Goal: Communication & Community: Share content

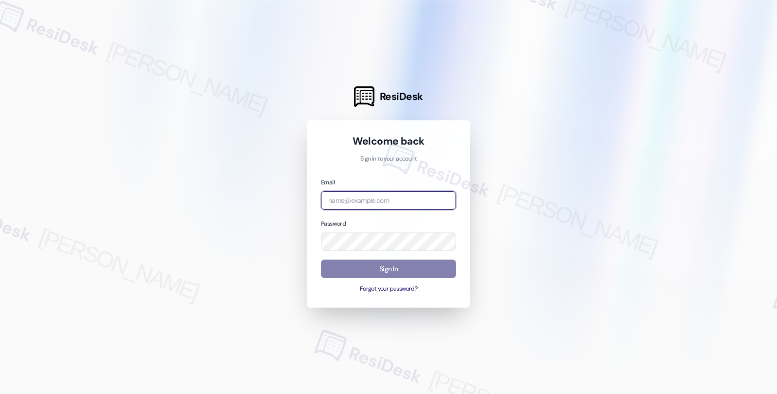
click at [371, 203] on input "email" at bounding box center [388, 200] width 135 height 19
click at [566, 346] on div at bounding box center [388, 197] width 777 height 394
click at [353, 202] on input "resp" at bounding box center [388, 200] width 135 height 19
paste input "automated-surveys-res_prop-fides.[PERSON_NAME]@res_[DOMAIN_NAME]"
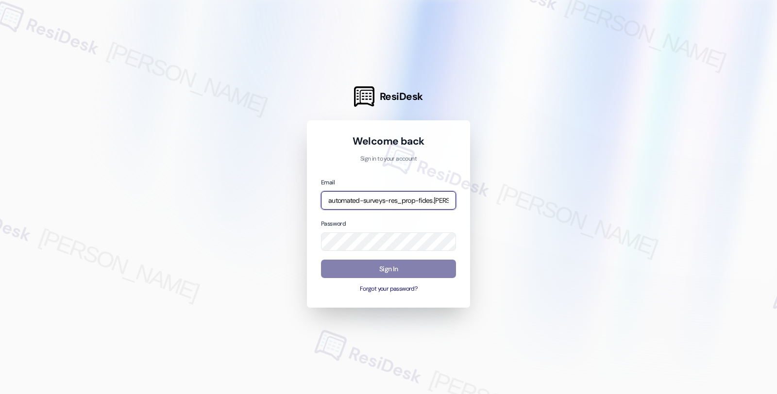
scroll to position [0, 49]
type input "automated-surveys-res_prop-fides.[PERSON_NAME]@res_[DOMAIN_NAME]"
click at [561, 319] on div at bounding box center [388, 197] width 777 height 394
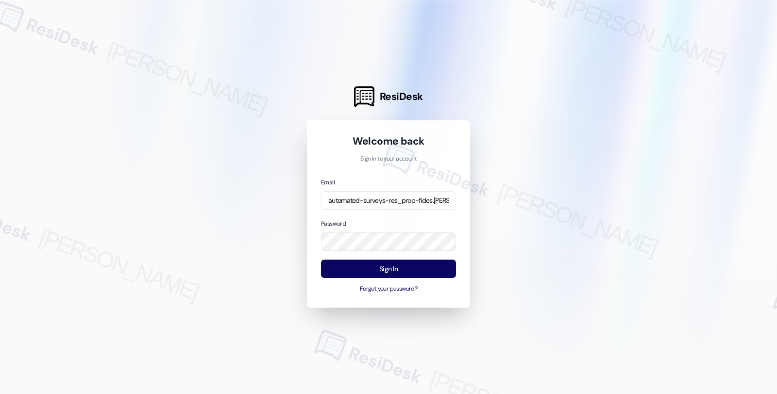
click at [603, 239] on div at bounding box center [388, 197] width 777 height 394
click at [400, 267] on button "Sign In" at bounding box center [388, 269] width 135 height 19
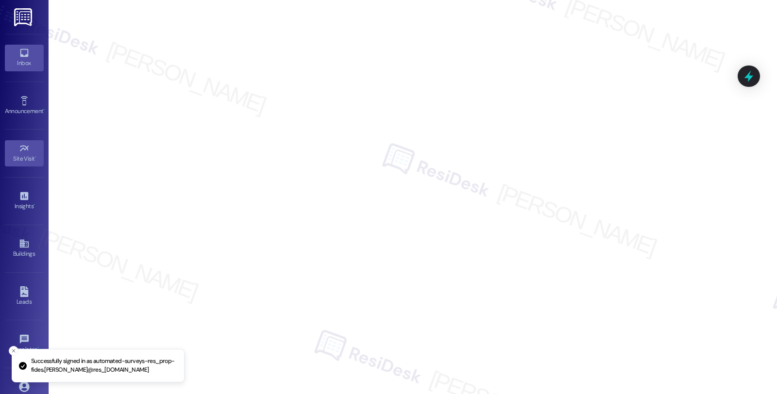
click at [12, 67] on div "Inbox" at bounding box center [24, 63] width 49 height 10
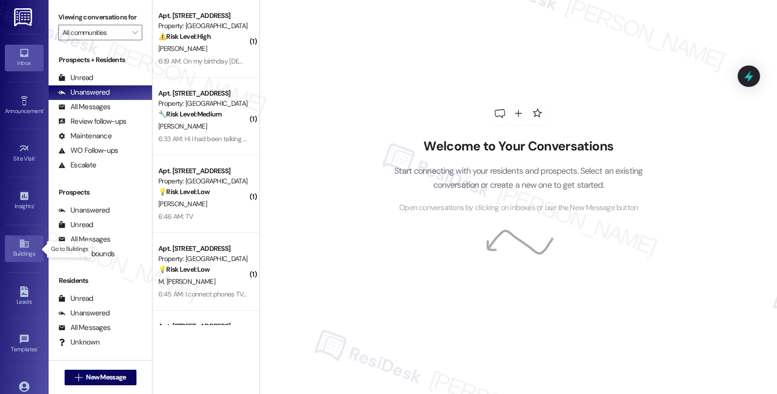
click at [24, 246] on icon at bounding box center [23, 244] width 9 height 8
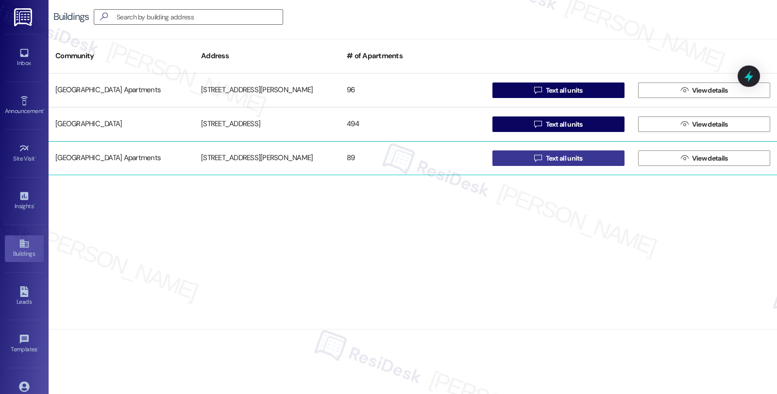
click at [590, 163] on button " Text all units" at bounding box center [558, 159] width 132 height 16
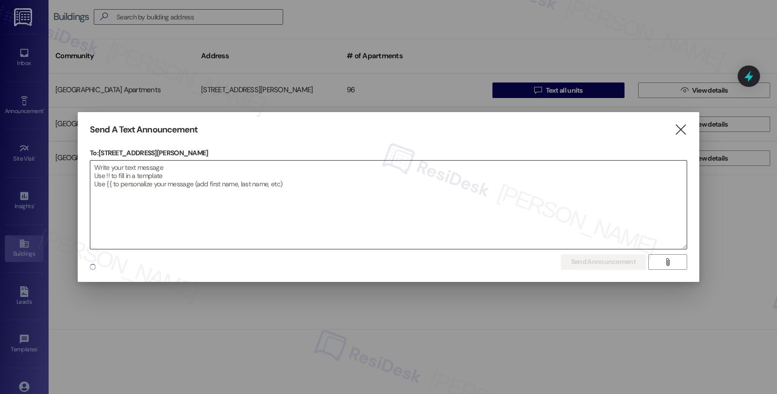
click at [339, 204] on textarea at bounding box center [388, 205] width 596 height 88
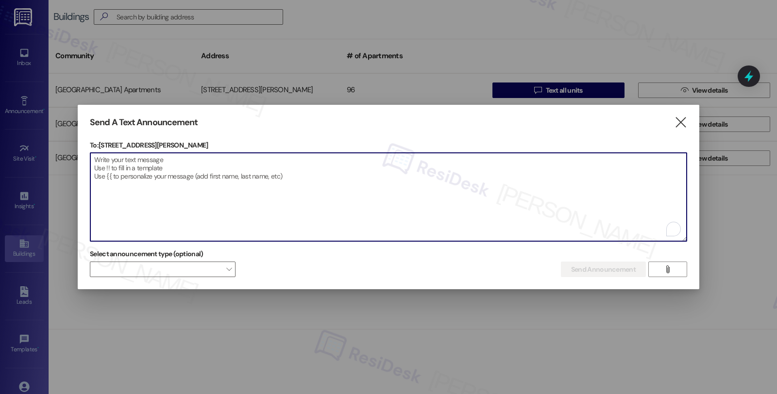
paste textarea "Hi {{first_name}}! Heads up! Our neighbor will be performing tree work, and we …"
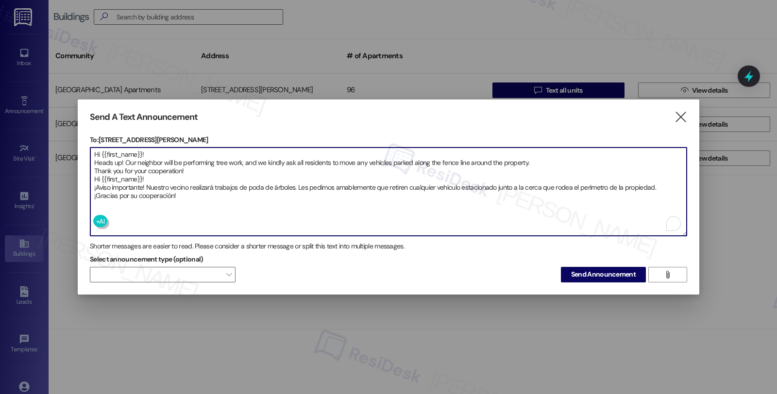
click at [216, 171] on textarea "Hi {{first_name}}! Heads up! Our neighbor will be performing tree work, and we …" at bounding box center [388, 192] width 596 height 88
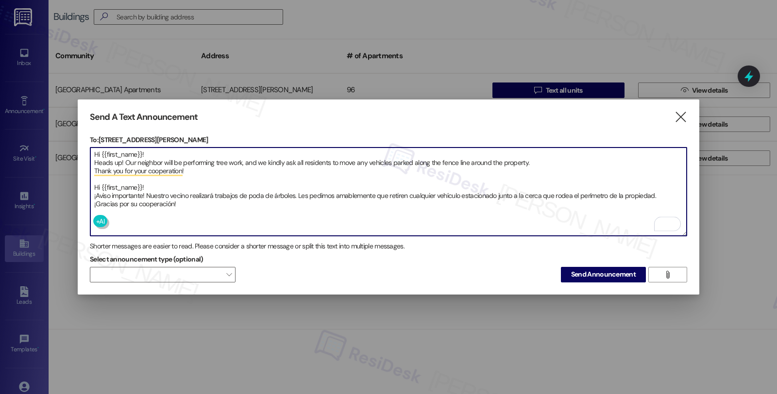
click at [217, 180] on textarea "Hi {{first_name}}! Heads up! Our neighbor will be performing tree work, and we …" at bounding box center [388, 192] width 596 height 88
click at [298, 220] on textarea "Hi {{first_name}}! Heads up! Our neighbor will be performing tree work, and we …" at bounding box center [388, 192] width 596 height 88
type textarea "Hi {{first_name}}! Heads up! Our neighbor will be performing tree work, and we …"
click at [622, 190] on textarea "Hi {{first_name}}! Heads up! Our neighbor will be performing tree work, and we …" at bounding box center [388, 192] width 596 height 88
click at [583, 273] on span "Send Announcement" at bounding box center [603, 274] width 65 height 10
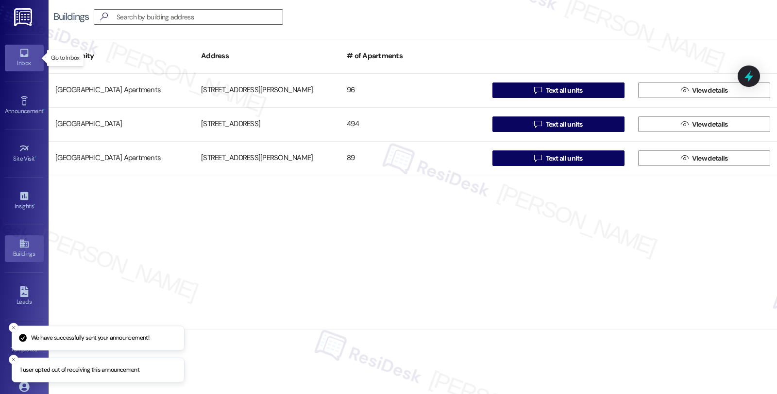
click at [20, 61] on div "Inbox" at bounding box center [24, 63] width 49 height 10
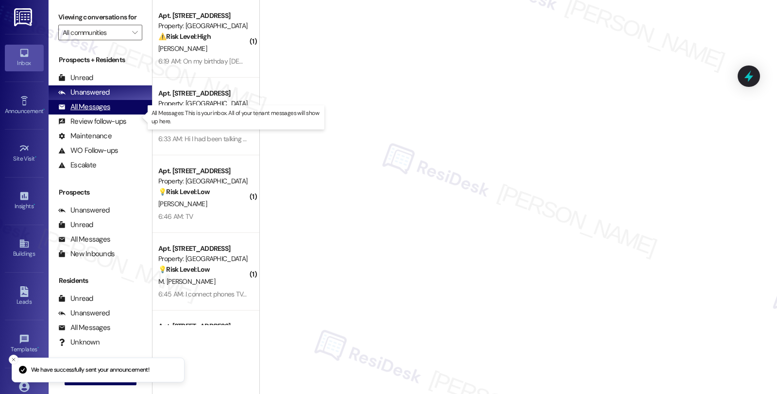
click at [90, 112] on div "All Messages" at bounding box center [84, 107] width 52 height 10
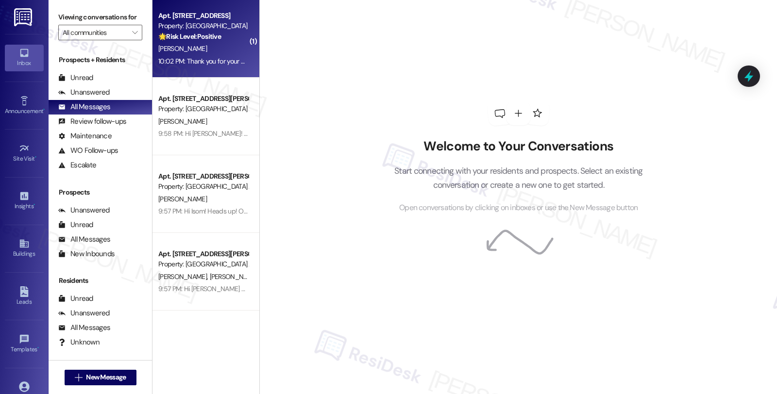
click at [213, 50] on div "[PERSON_NAME]" at bounding box center [203, 49] width 92 height 12
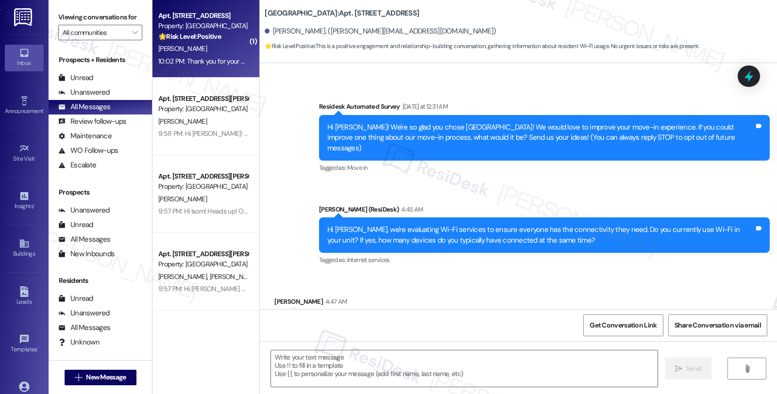
scroll to position [249, 0]
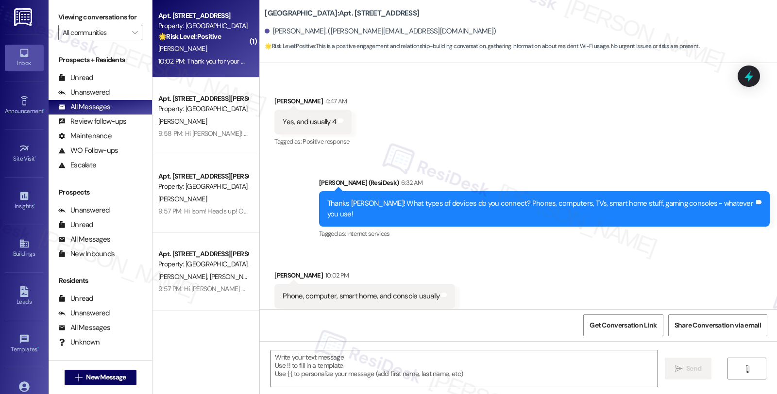
type textarea "Fetching suggested responses. Please feel free to read through the conversation…"
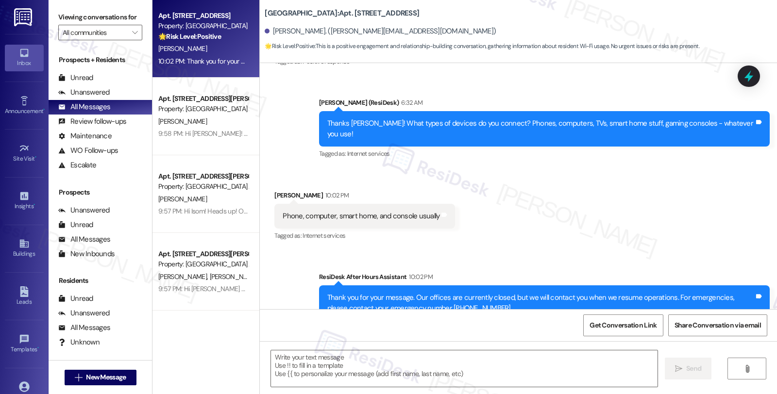
scroll to position [342, 0]
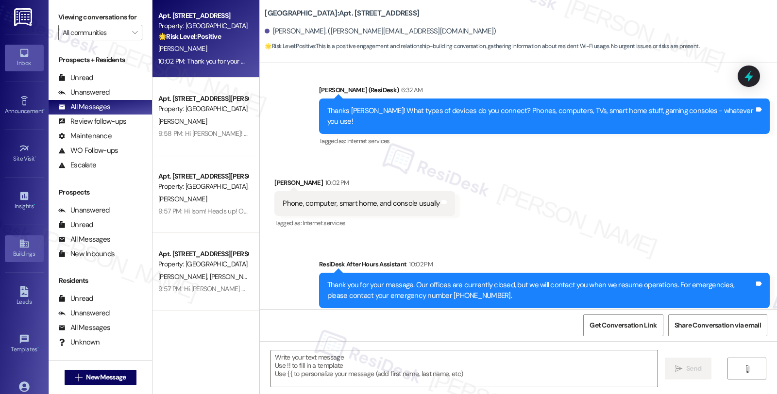
click at [20, 242] on icon at bounding box center [23, 244] width 9 height 8
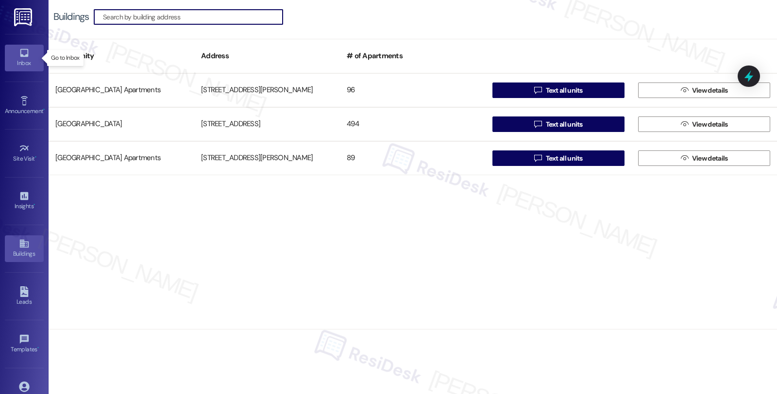
click at [12, 62] on div "Inbox" at bounding box center [24, 63] width 49 height 10
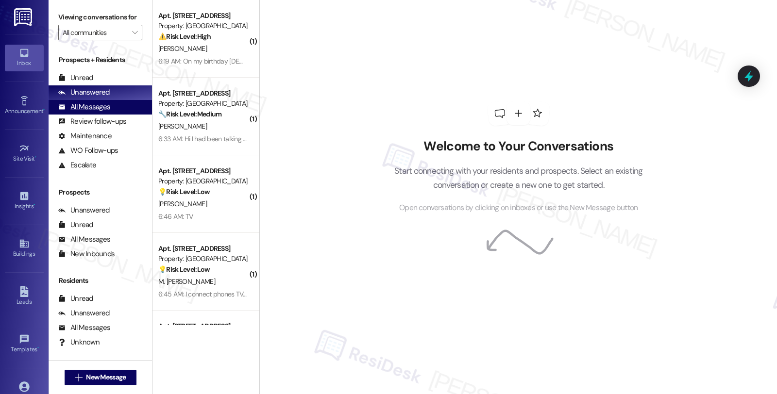
click at [96, 112] on div "All Messages" at bounding box center [84, 107] width 52 height 10
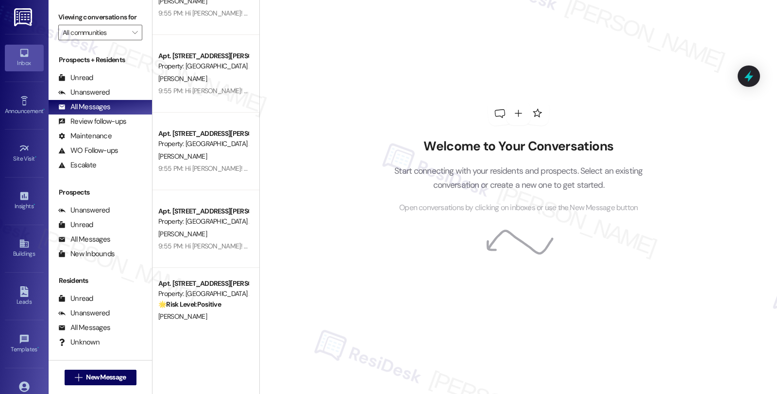
scroll to position [3559, 0]
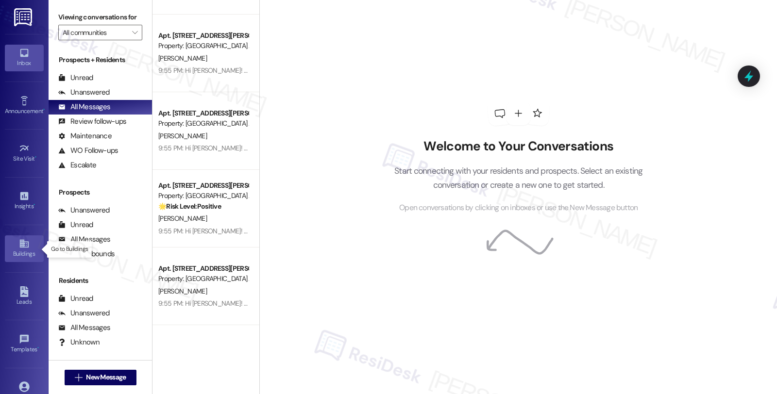
click at [27, 244] on icon at bounding box center [24, 243] width 11 height 11
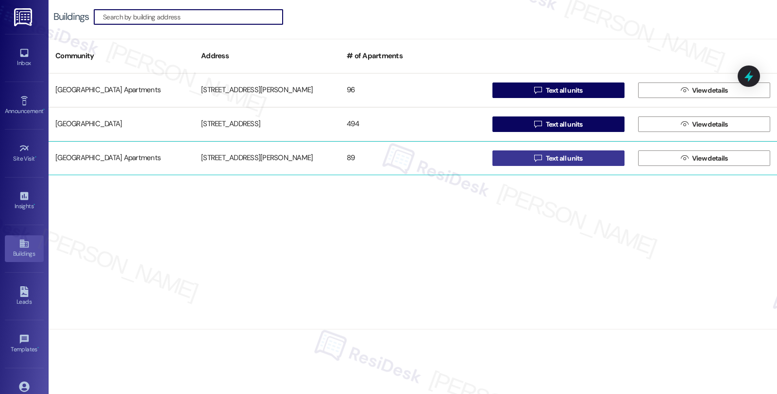
click at [581, 158] on span "Text all units" at bounding box center [564, 158] width 37 height 10
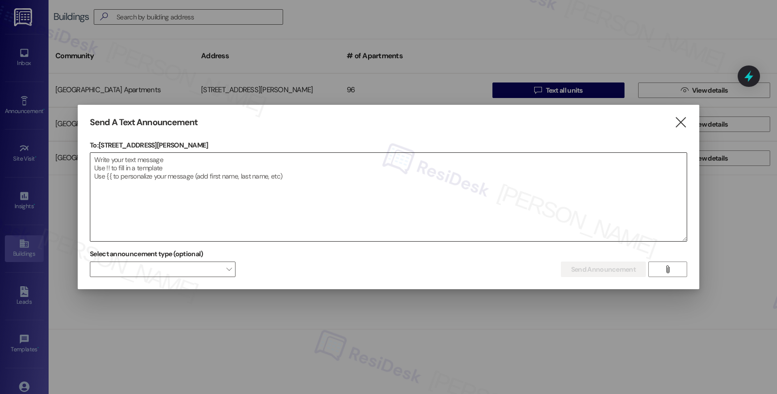
click at [655, 210] on textarea at bounding box center [388, 197] width 596 height 88
click at [683, 125] on icon "" at bounding box center [680, 123] width 13 height 10
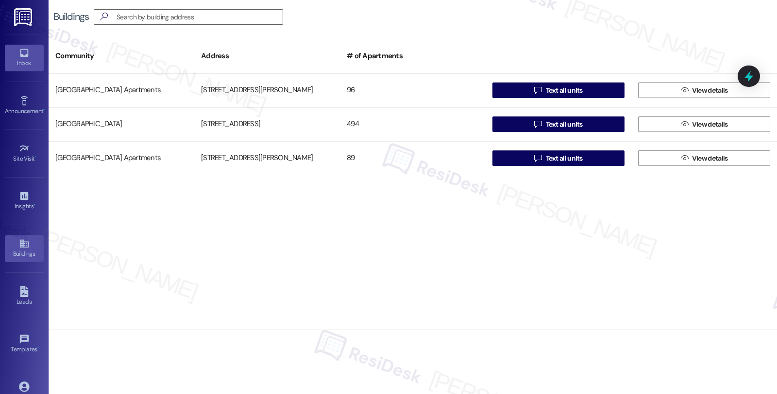
click at [30, 61] on div "Inbox" at bounding box center [24, 63] width 49 height 10
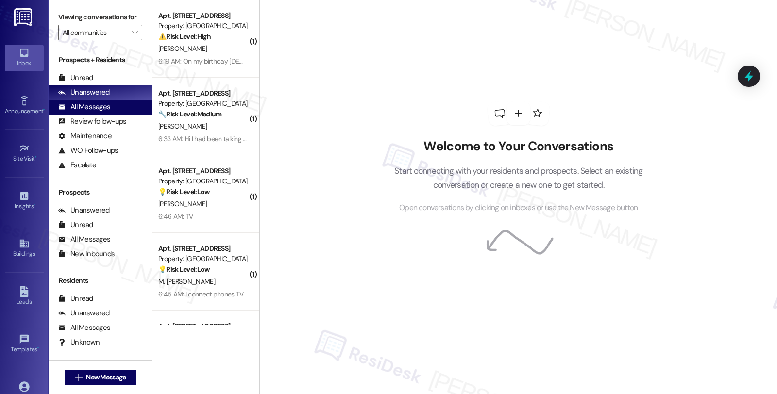
click at [97, 112] on div "All Messages" at bounding box center [84, 107] width 52 height 10
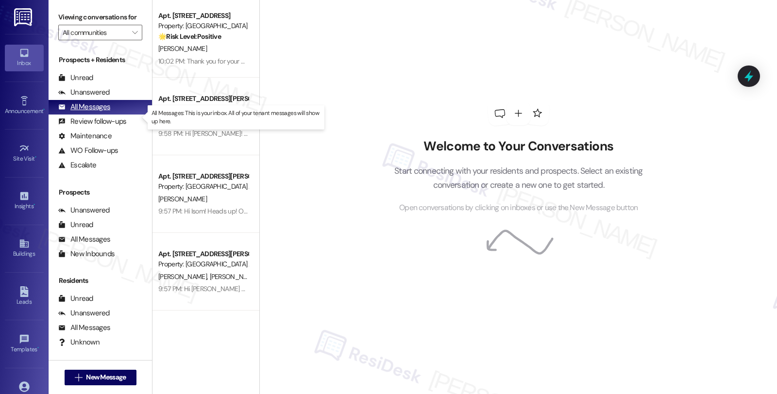
click at [99, 112] on div "All Messages" at bounding box center [84, 107] width 52 height 10
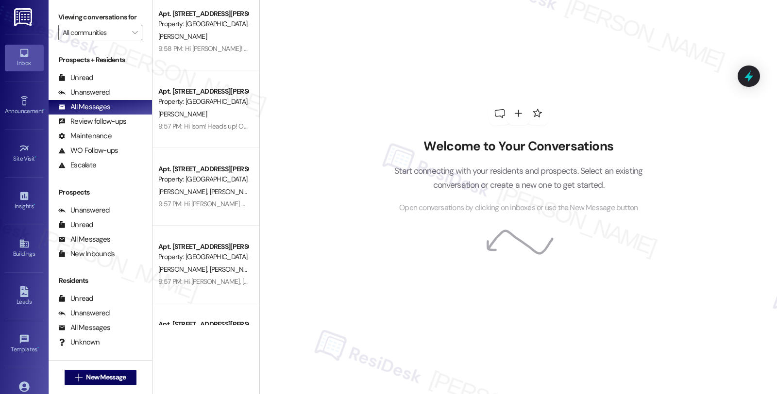
scroll to position [108, 0]
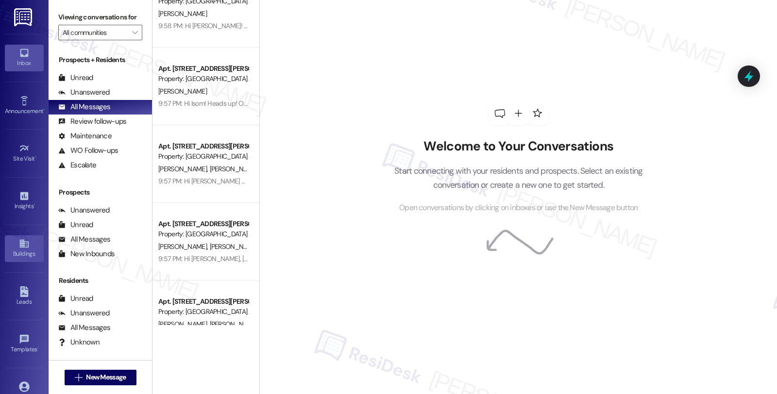
click at [20, 251] on div "Buildings" at bounding box center [24, 254] width 49 height 10
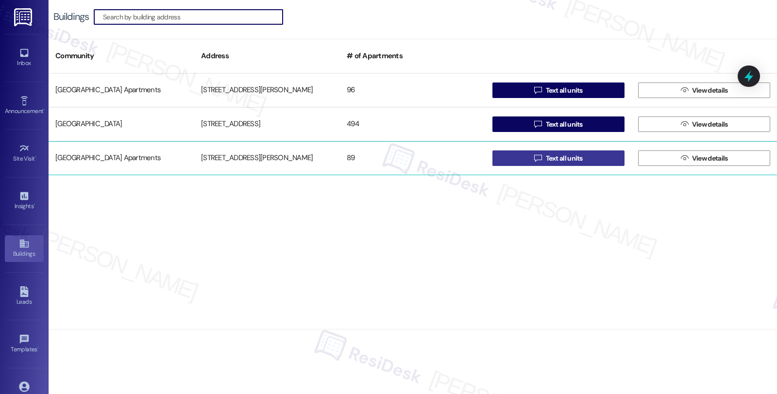
click at [575, 160] on span "Text all units" at bounding box center [564, 158] width 37 height 10
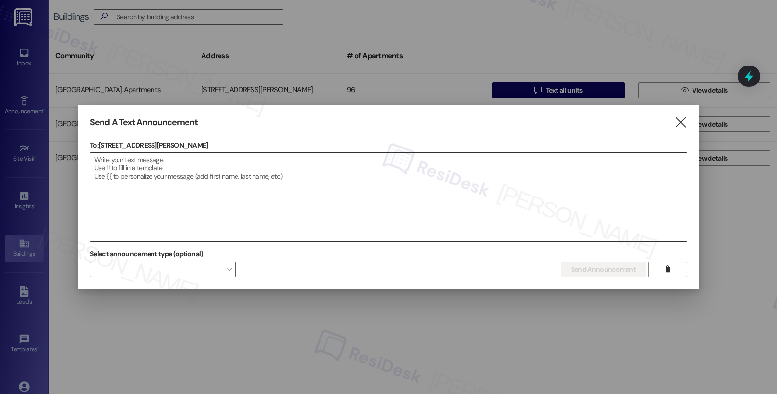
click at [183, 179] on textarea at bounding box center [388, 197] width 596 height 88
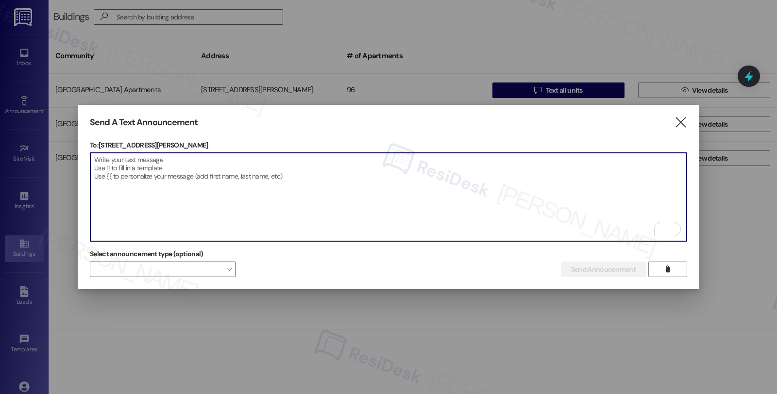
click at [673, 118] on div "Send A Text Announcement " at bounding box center [388, 122] width 597 height 11
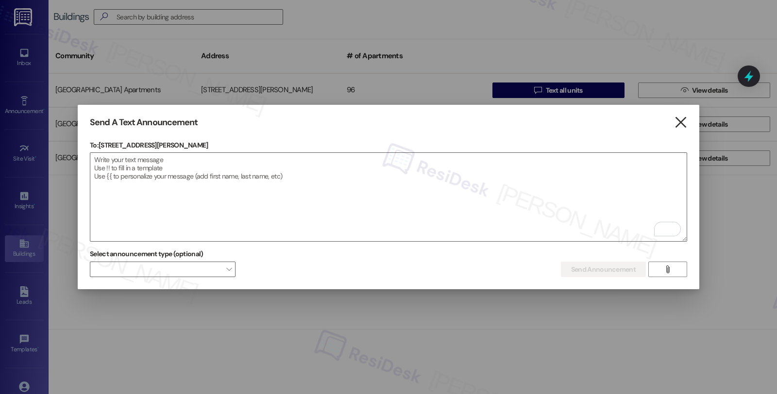
click at [677, 118] on icon "" at bounding box center [680, 123] width 13 height 10
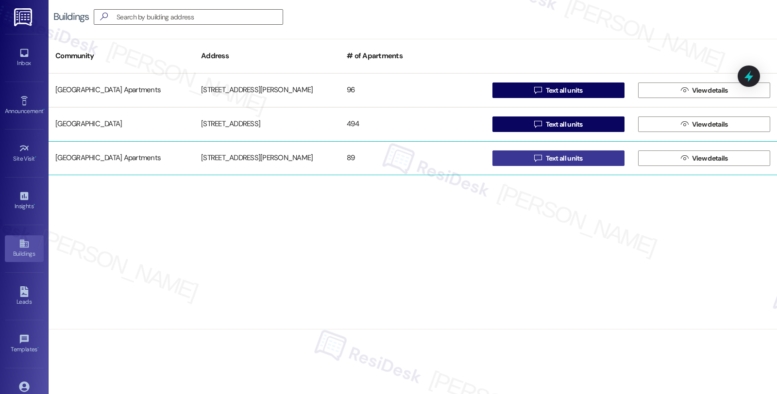
click at [560, 166] on button " Text all units" at bounding box center [558, 159] width 132 height 16
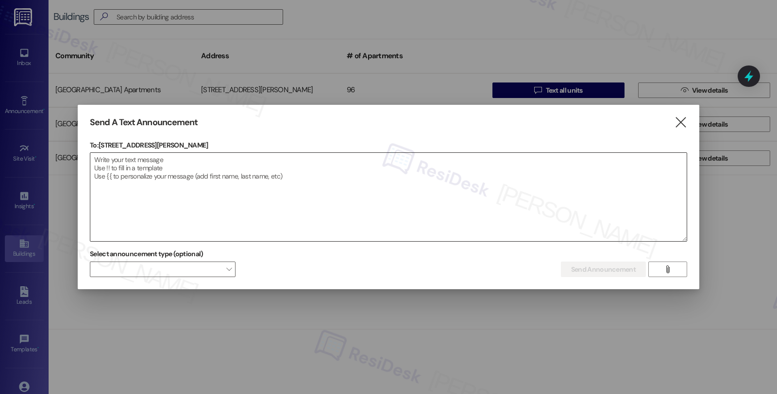
click at [603, 178] on textarea at bounding box center [388, 197] width 596 height 88
click at [435, 178] on textarea "To enrich screen reader interactions, please activate Accessibility in Grammarl…" at bounding box center [388, 197] width 596 height 88
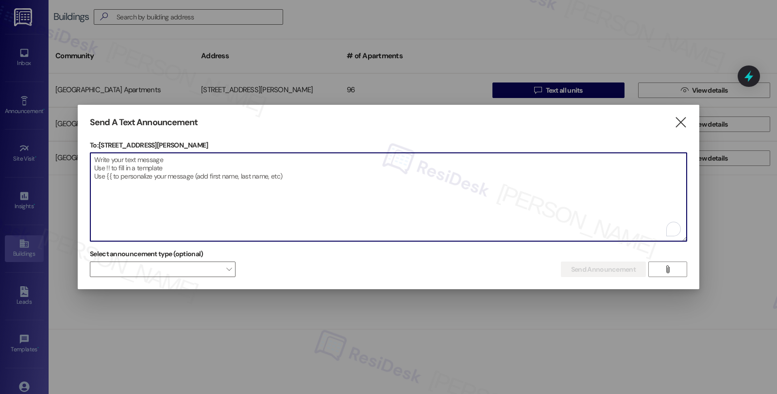
paste textarea "Hi {{first_name}}! Heads up! Our neighbor will be performing tree work, and we …"
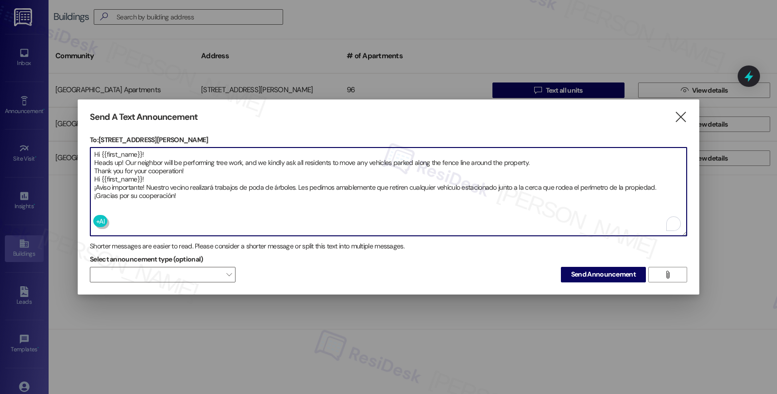
click at [220, 174] on textarea "Hi {{first_name}}! Heads up! Our neighbor will be performing tree work, and we …" at bounding box center [388, 192] width 596 height 88
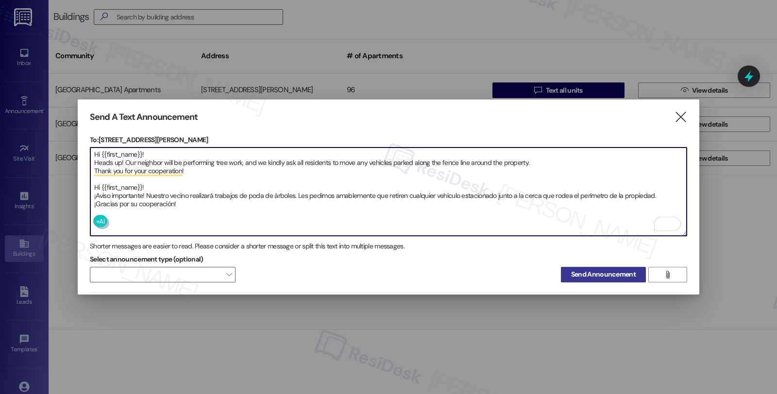
type textarea "Hi {{first_name}}! Heads up! Our neighbor will be performing tree work, and we …"
click at [600, 272] on span "Send Announcement" at bounding box center [603, 274] width 65 height 10
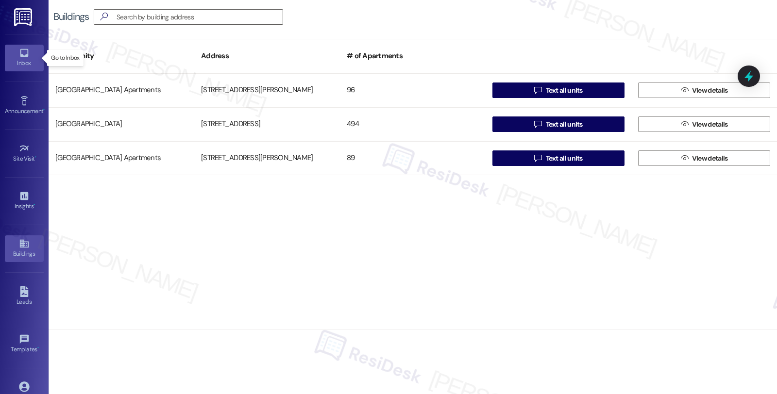
click at [20, 51] on icon at bounding box center [24, 53] width 11 height 11
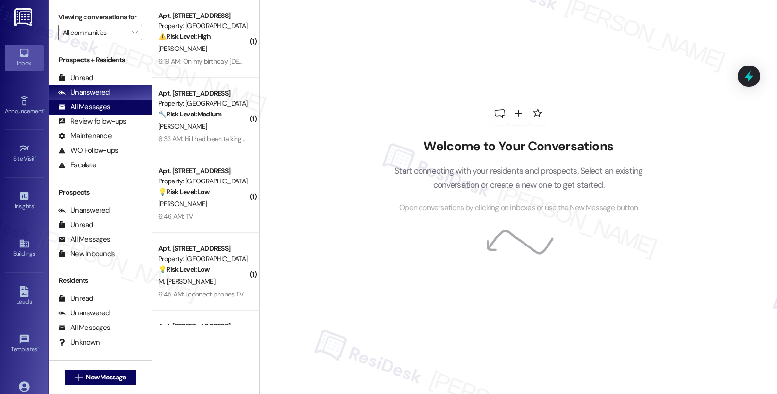
click at [99, 112] on div "All Messages" at bounding box center [84, 107] width 52 height 10
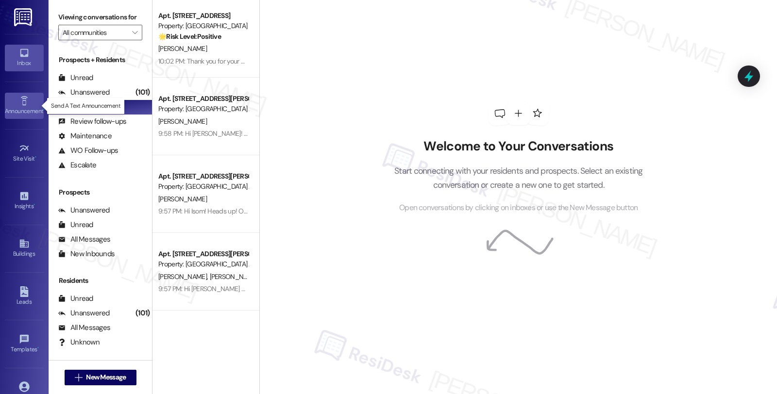
click at [30, 107] on div "Announcement •" at bounding box center [24, 111] width 49 height 10
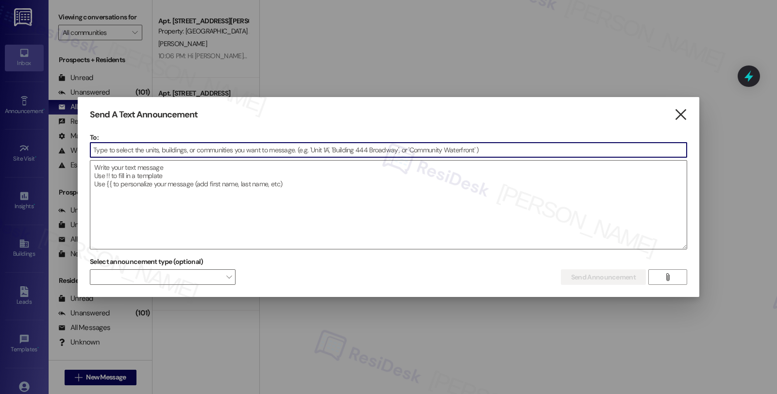
click at [674, 115] on icon "" at bounding box center [680, 115] width 13 height 10
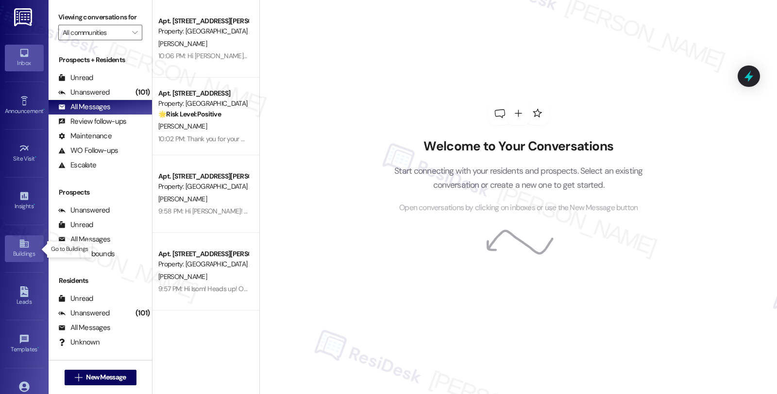
click at [27, 244] on icon at bounding box center [24, 243] width 11 height 11
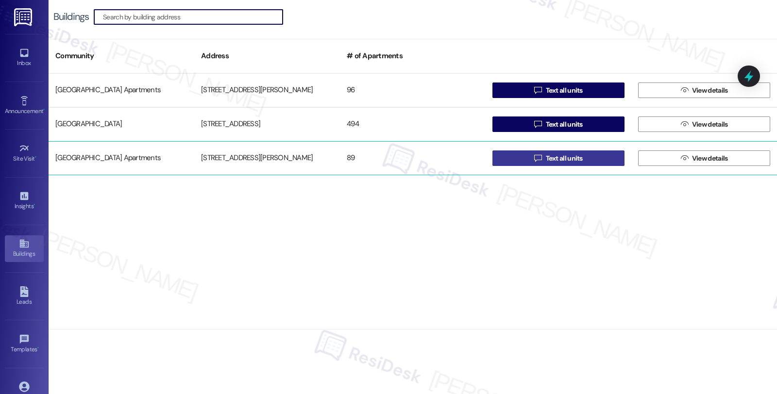
click at [521, 152] on button " Text all units" at bounding box center [558, 159] width 132 height 16
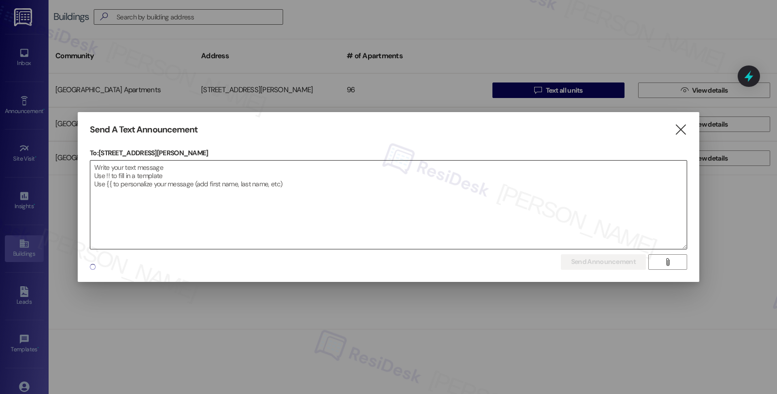
click at [318, 182] on textarea at bounding box center [388, 205] width 596 height 88
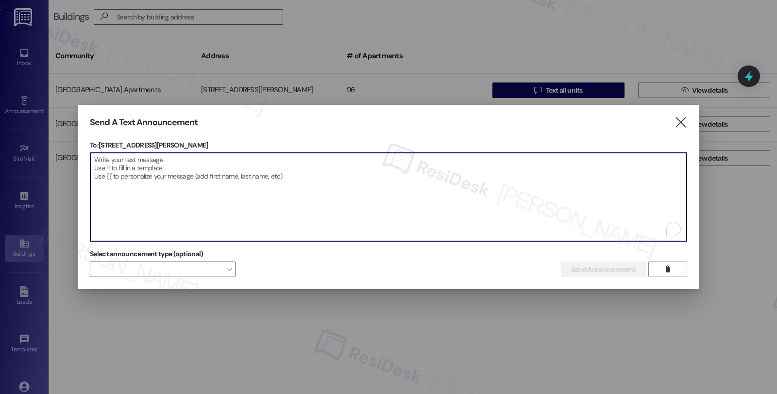
paste textarea "Good morning Residents, This is a final reminder: front porches must remain com…"
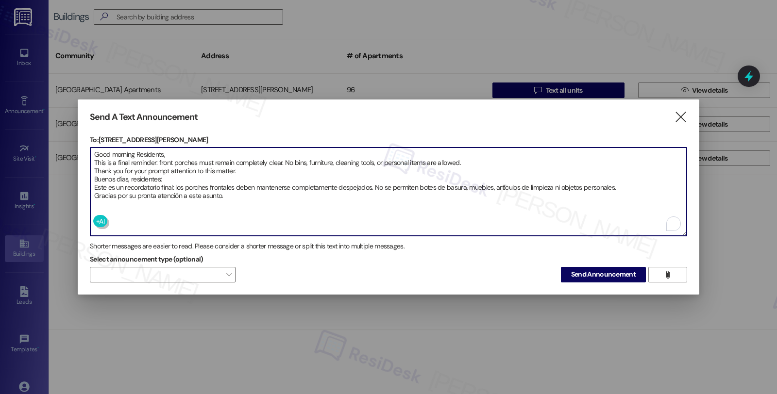
click at [268, 171] on textarea "Good morning Residents, This is a final reminder: front porches must remain com…" at bounding box center [388, 192] width 596 height 88
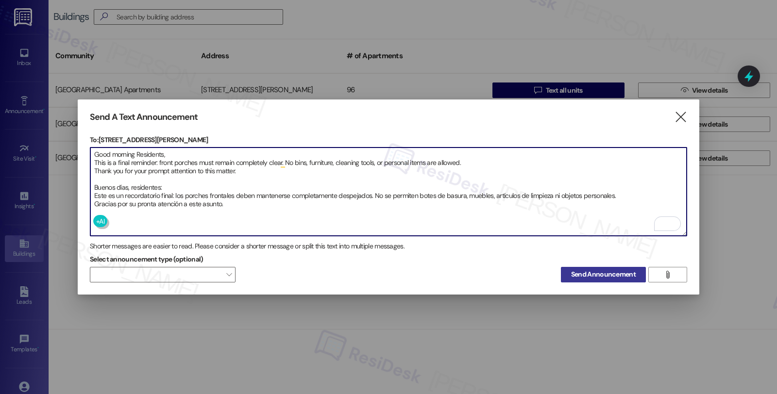
type textarea "Good morning Residents, This is a final reminder: front porches must remain com…"
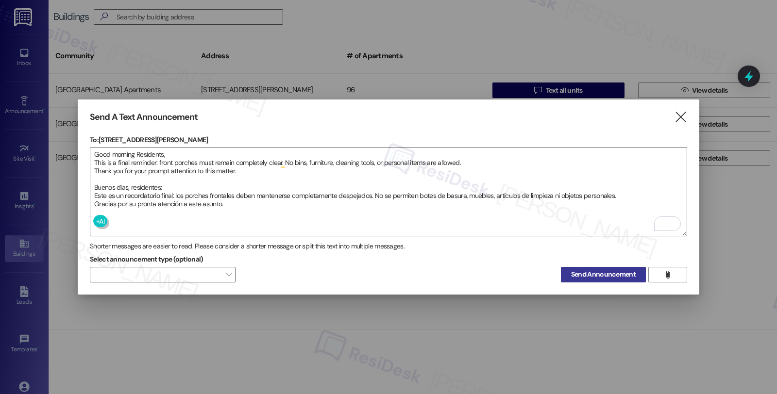
click at [618, 269] on span "Send Announcement" at bounding box center [603, 274] width 65 height 10
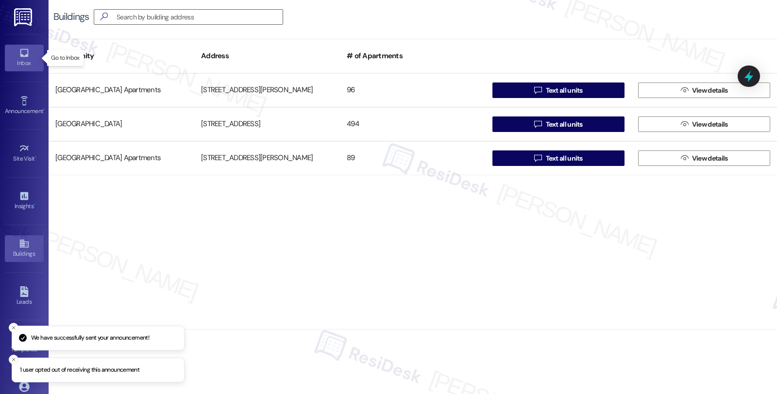
click at [20, 50] on icon at bounding box center [24, 53] width 8 height 8
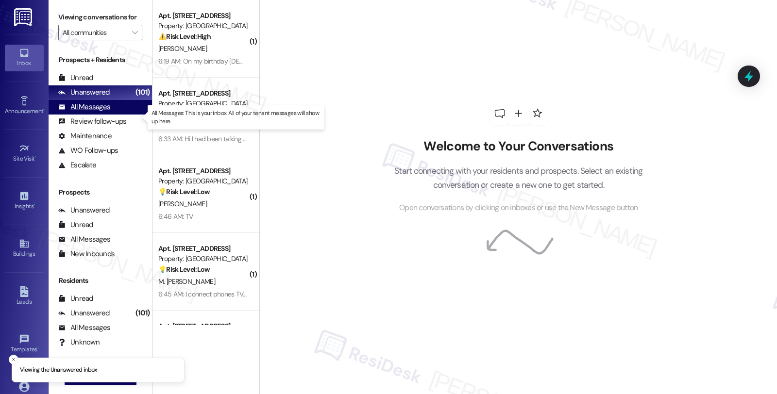
click at [109, 112] on div "All Messages" at bounding box center [84, 107] width 52 height 10
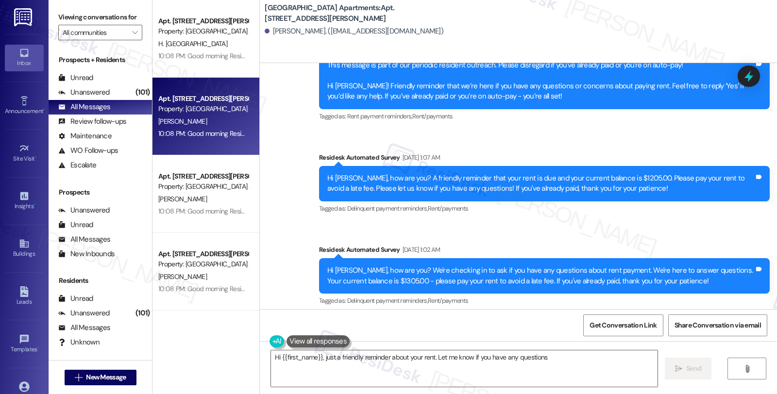
type textarea "Hi {{first_name}}, just a friendly reminder about your rent. Let me know if you…"
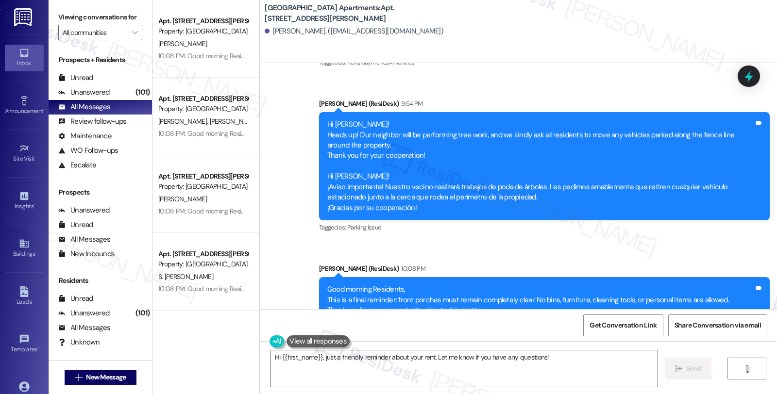
scroll to position [3069, 0]
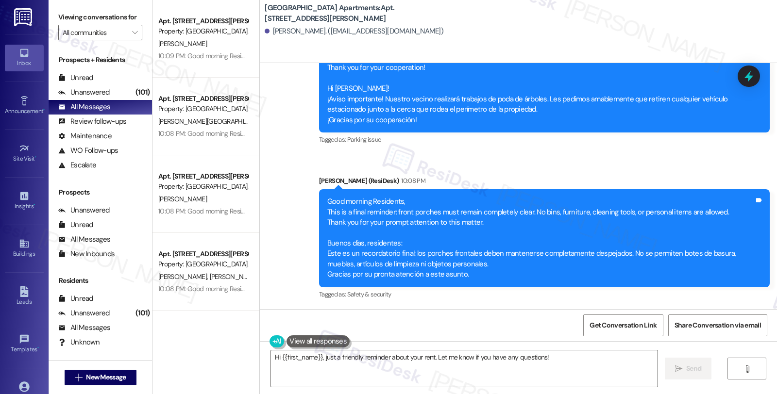
click at [672, 144] on div "Tagged as: Parking issue Click to highlight conversations about Parking issue" at bounding box center [544, 140] width 451 height 14
